Goal: Task Accomplishment & Management: Complete application form

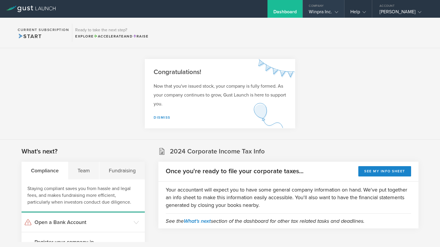
click at [336, 12] on icon at bounding box center [336, 12] width 4 height 4
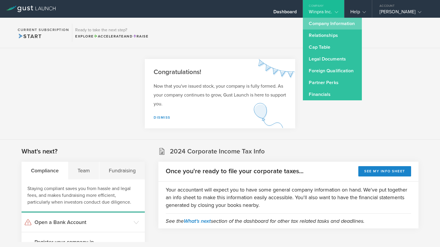
click at [328, 28] on link "Company Information" at bounding box center [332, 24] width 59 height 12
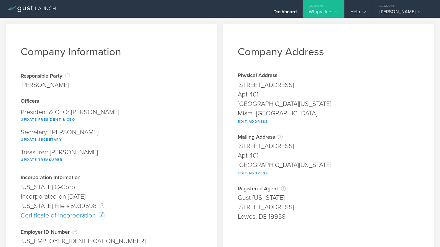
click at [328, 10] on div "Winpra Inc." at bounding box center [322, 13] width 29 height 9
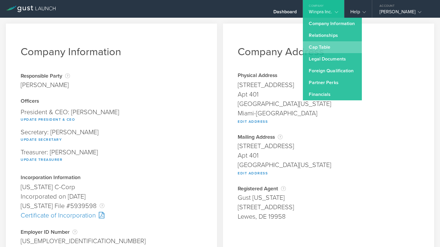
click at [323, 50] on link "Cap Table" at bounding box center [332, 47] width 59 height 12
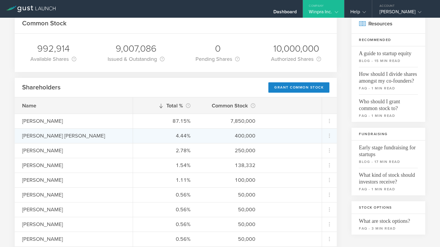
scroll to position [34, 0]
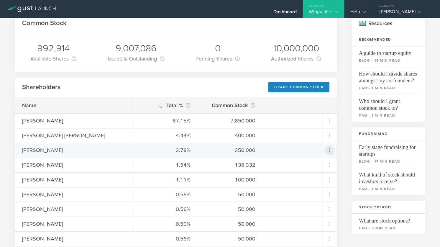
click at [329, 148] on icon at bounding box center [328, 150] width 1 height 4
click at [307, 181] on div "due to termination" at bounding box center [310, 183] width 45 height 6
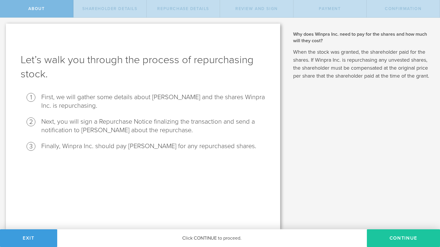
click at [411, 233] on button "Continue" at bounding box center [402, 238] width 73 height 18
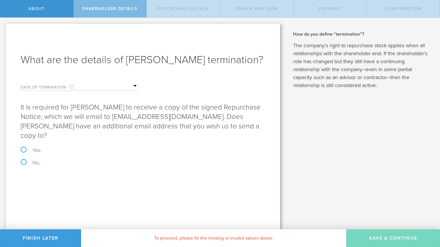
click at [136, 85] on input "text" at bounding box center [109, 86] width 59 height 9
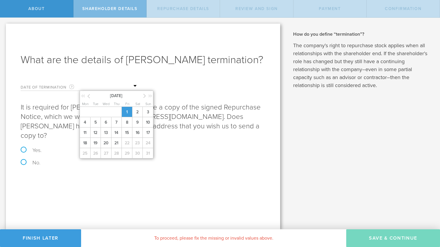
click at [128, 111] on span "1" at bounding box center [126, 112] width 11 height 10
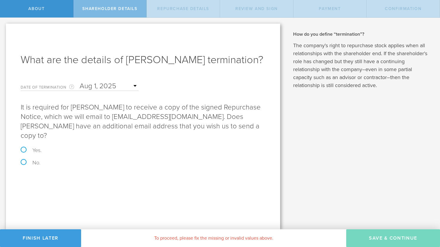
click at [24, 147] on label "Yes." at bounding box center [143, 149] width 245 height 5
click at [4, 30] on input "Yes." at bounding box center [2, 24] width 4 height 12
radio input "true"
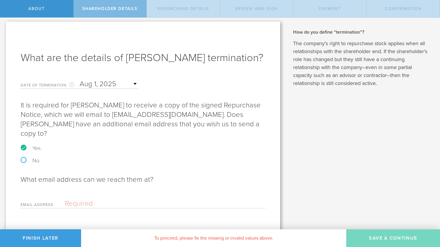
click at [22, 158] on label "No." at bounding box center [143, 160] width 245 height 5
click at [4, 28] on input "No." at bounding box center [2, 22] width 4 height 12
radio input "true"
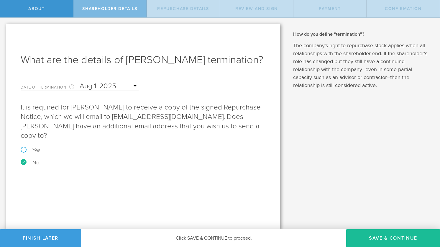
scroll to position [0, 0]
click at [413, 240] on button "Save & Continue" at bounding box center [393, 238] width 94 height 18
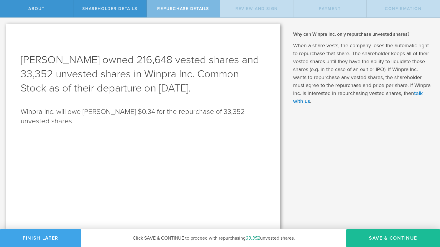
click at [43, 240] on button "Finish Later" at bounding box center [40, 238] width 81 height 18
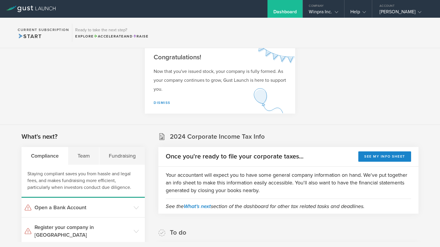
scroll to position [12, 0]
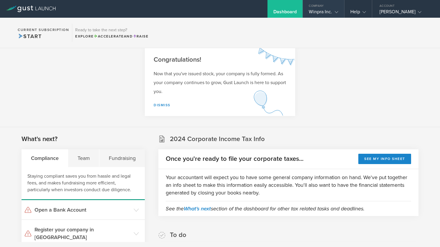
click at [337, 13] on div "Winpra Inc." at bounding box center [323, 13] width 41 height 9
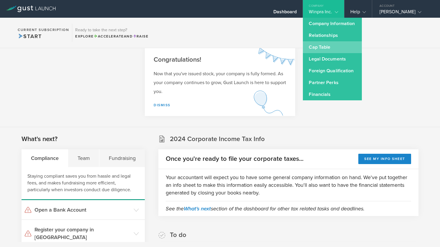
click at [334, 46] on link "Cap Table" at bounding box center [332, 47] width 59 height 12
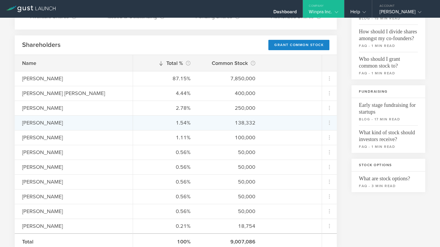
scroll to position [85, 0]
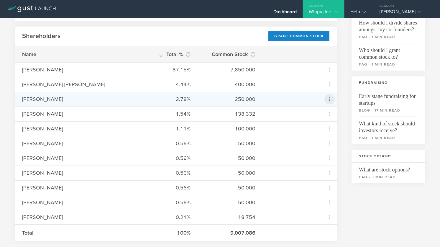
click at [328, 98] on icon at bounding box center [329, 98] width 7 height 7
click at [356, 212] on md-backdrop at bounding box center [220, 123] width 440 height 247
